Goal: Transaction & Acquisition: Purchase product/service

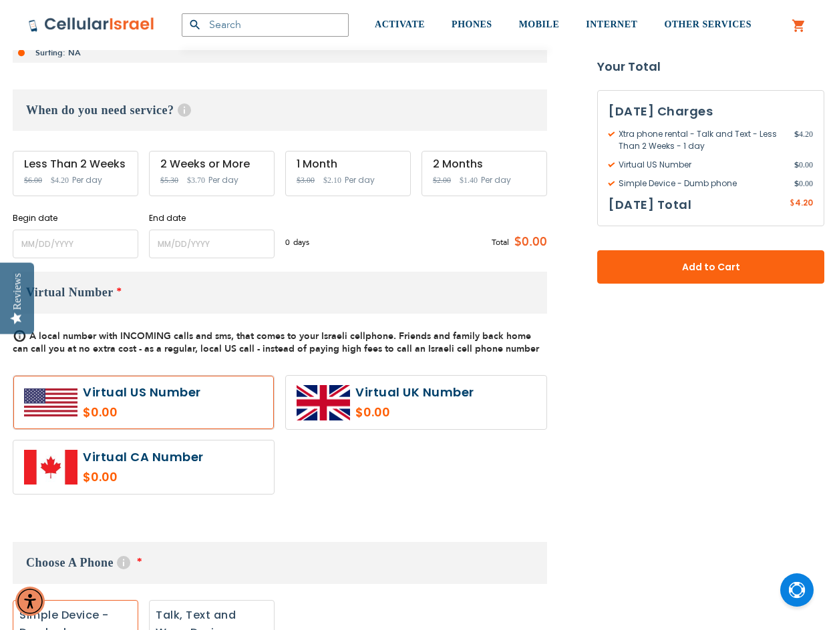
scroll to position [401, 0]
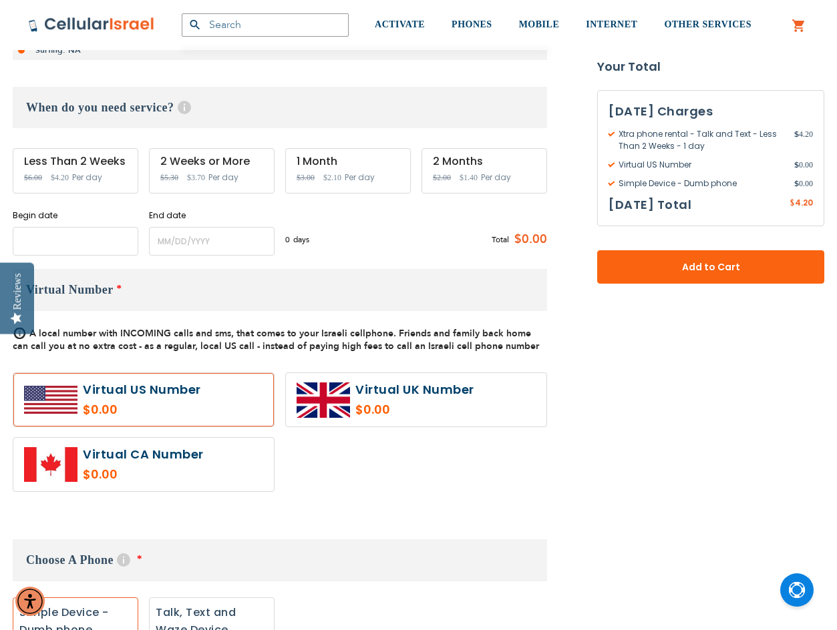
click at [83, 246] on input "name" at bounding box center [76, 241] width 126 height 29
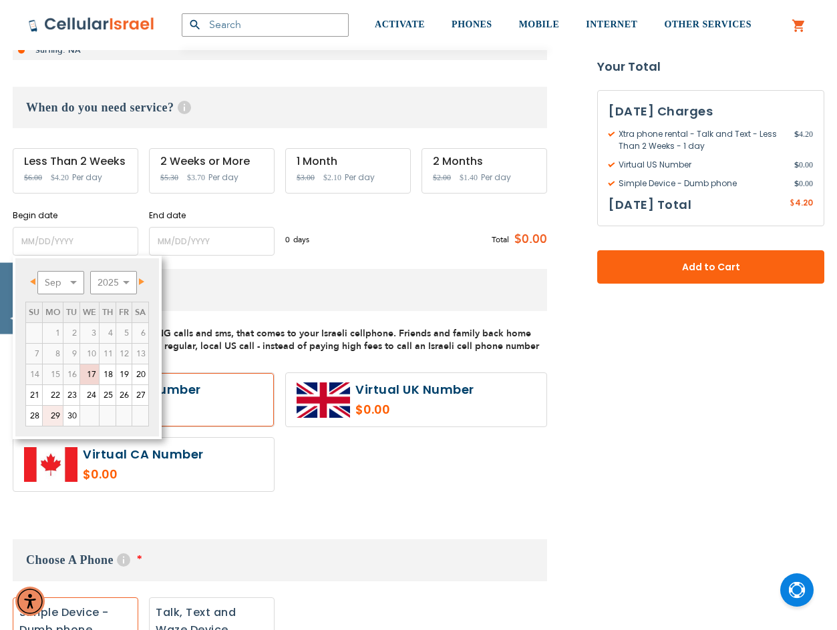
drag, startPoint x: 52, startPoint y: 419, endPoint x: 45, endPoint y: 403, distance: 17.6
click at [52, 419] on link "29" at bounding box center [53, 416] width 20 height 20
type input "[DATE]"
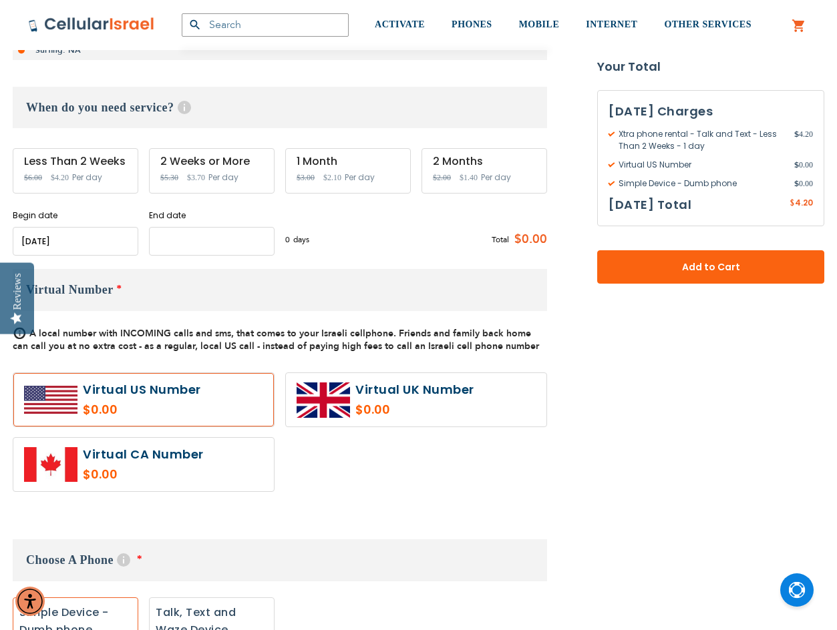
click at [188, 238] on input "name" at bounding box center [212, 241] width 126 height 29
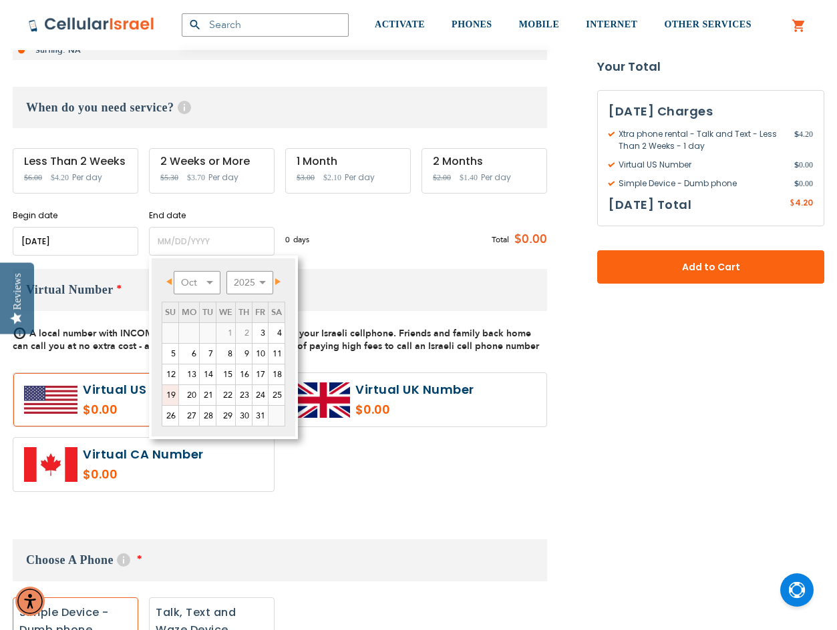
click at [173, 396] on link "19" at bounding box center [170, 395] width 16 height 20
type input "[DATE]"
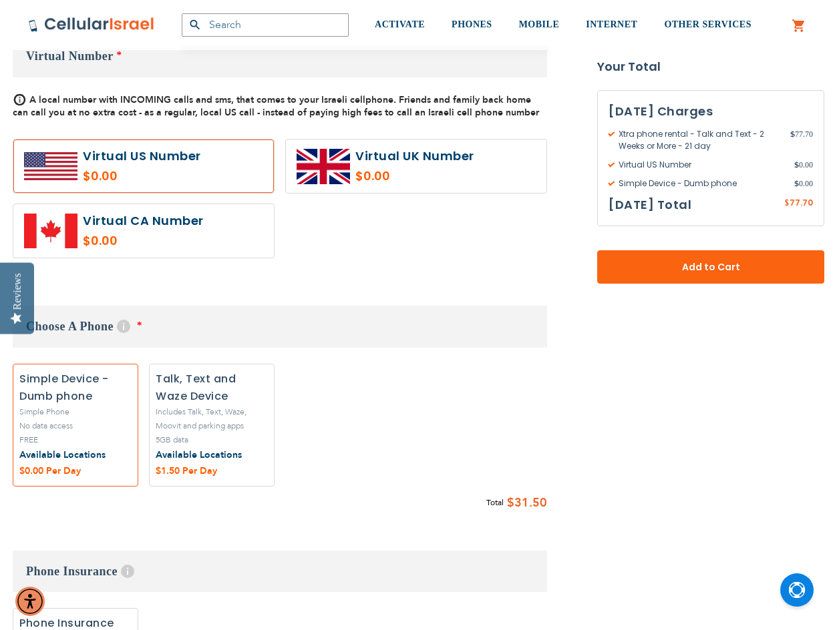
scroll to position [668, 0]
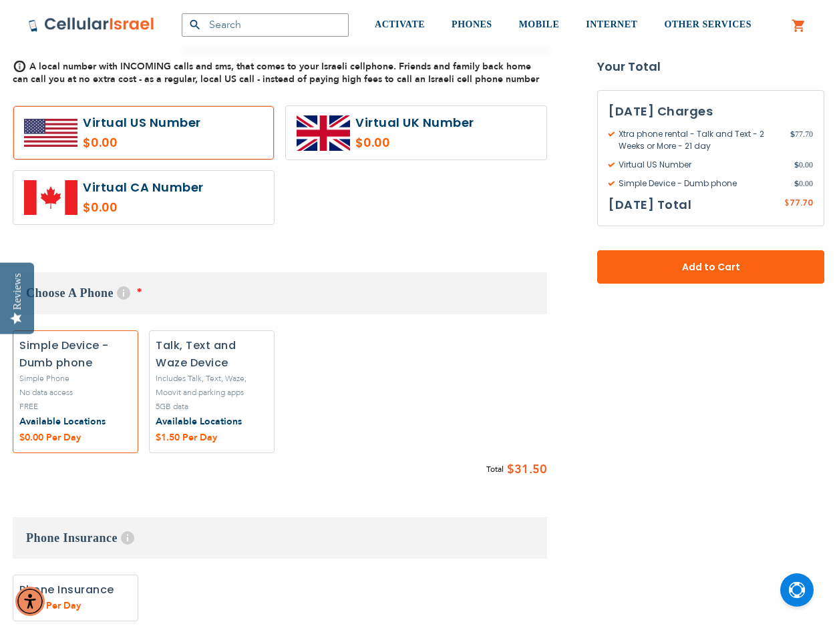
drag, startPoint x: 54, startPoint y: 391, endPoint x: 64, endPoint y: 390, distance: 10.0
click at [55, 391] on label "Add" at bounding box center [76, 391] width 126 height 122
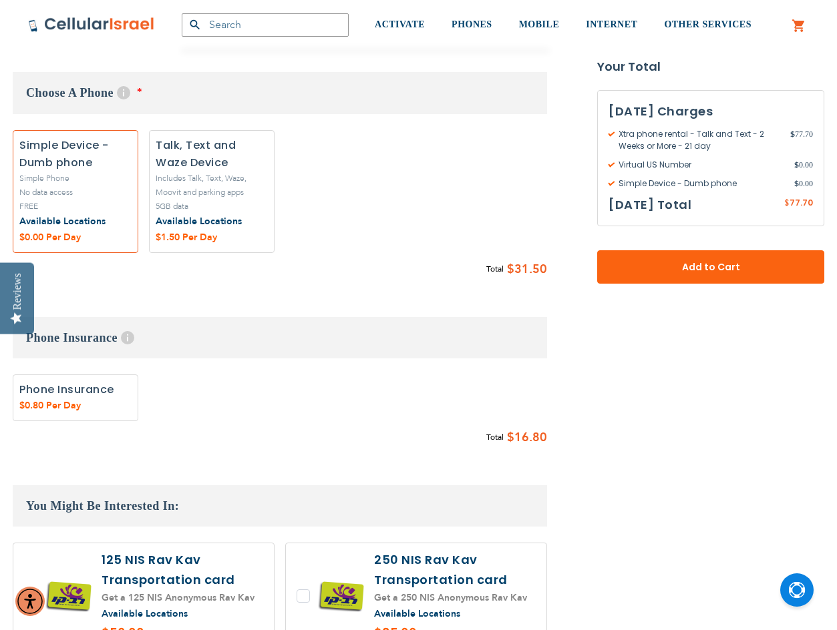
scroll to position [734, 0]
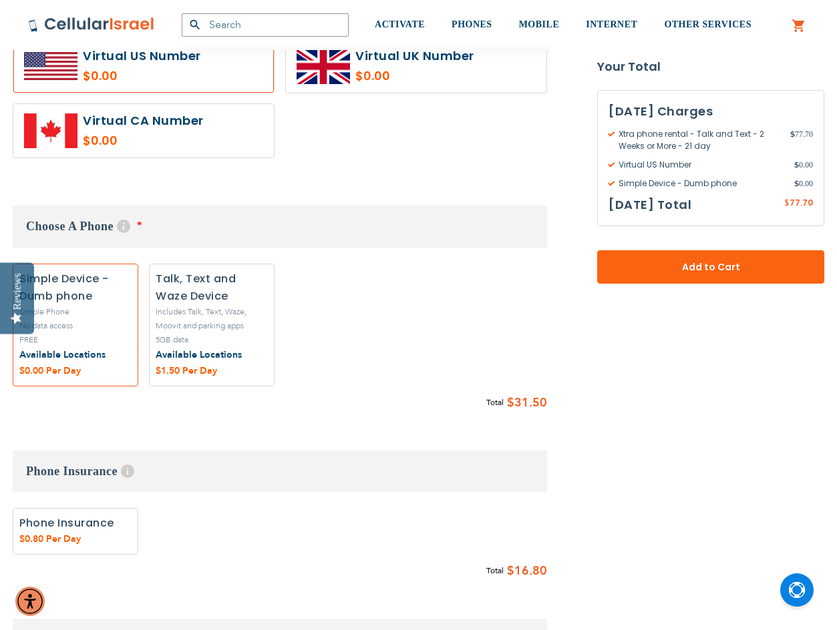
click at [71, 334] on label "Add" at bounding box center [76, 325] width 126 height 122
radio input "true"
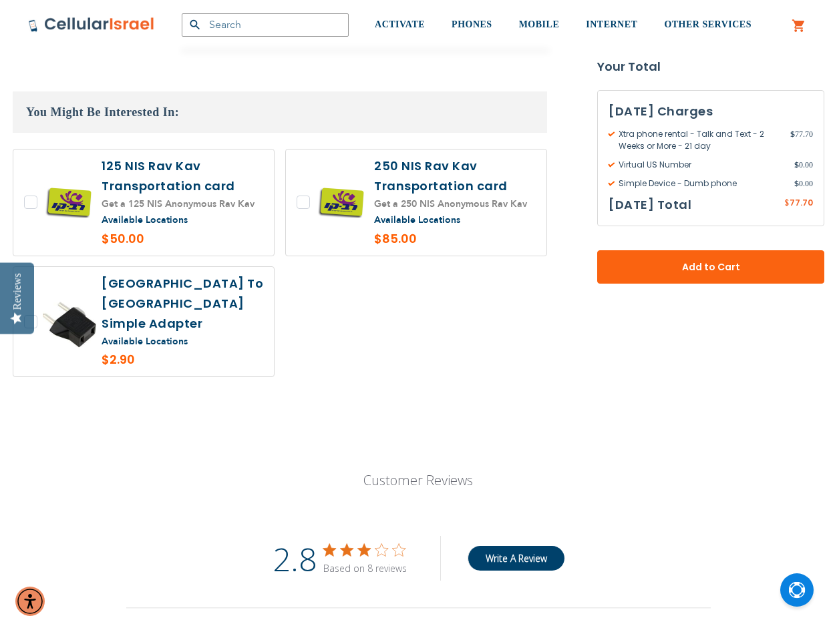
scroll to position [1202, 0]
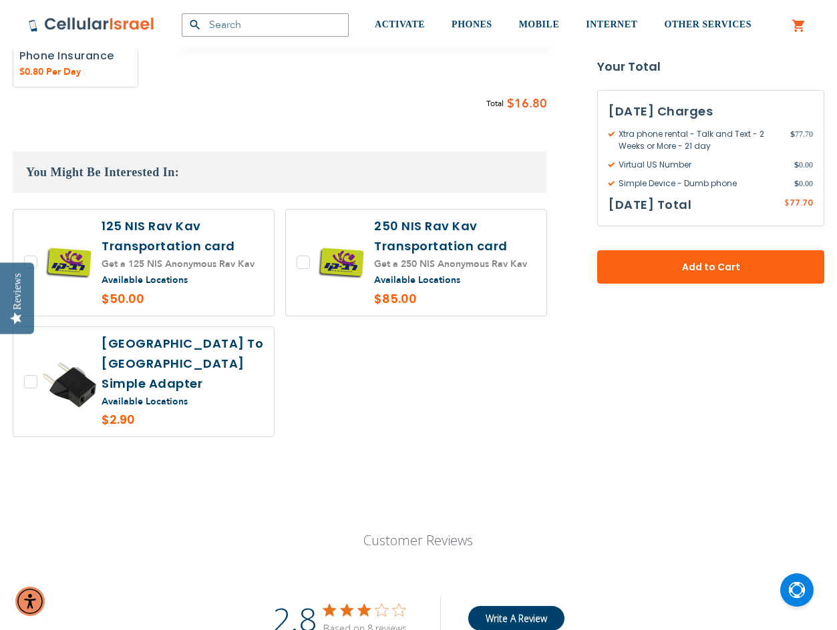
click at [726, 262] on span "Add to Cart" at bounding box center [710, 267] width 139 height 14
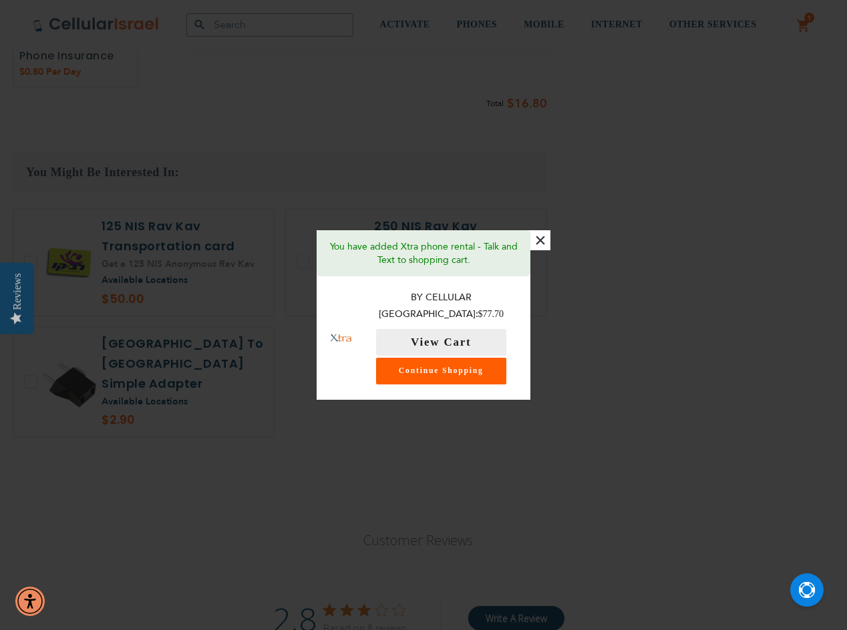
click at [455, 373] on link "Continue Shopping" at bounding box center [441, 371] width 130 height 27
